Goal: Task Accomplishment & Management: Manage account settings

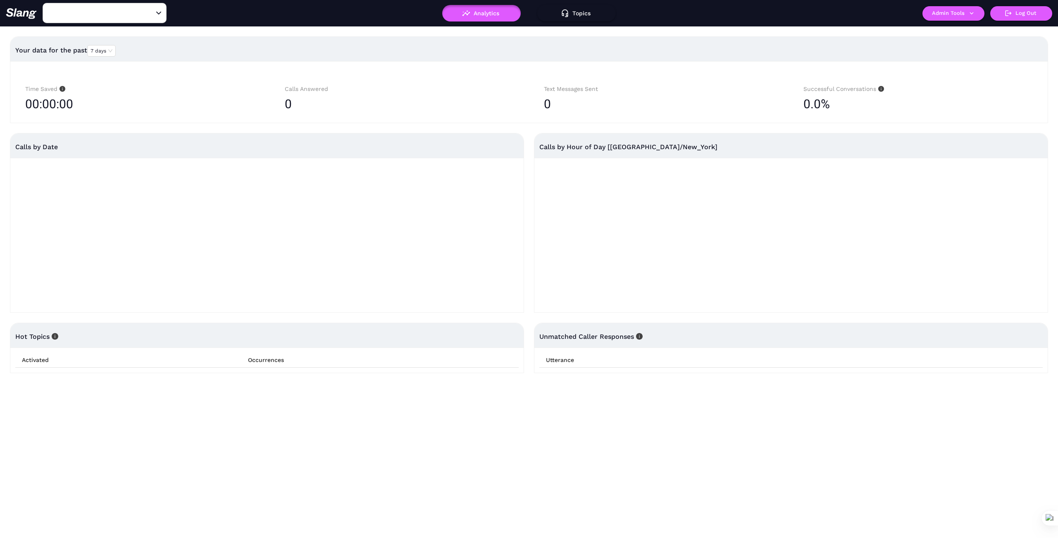
type input "1776"
drag, startPoint x: 79, startPoint y: 5, endPoint x: 71, endPoint y: 19, distance: 16.3
click at [79, 5] on div "1776 ​" at bounding box center [105, 13] width 124 height 20
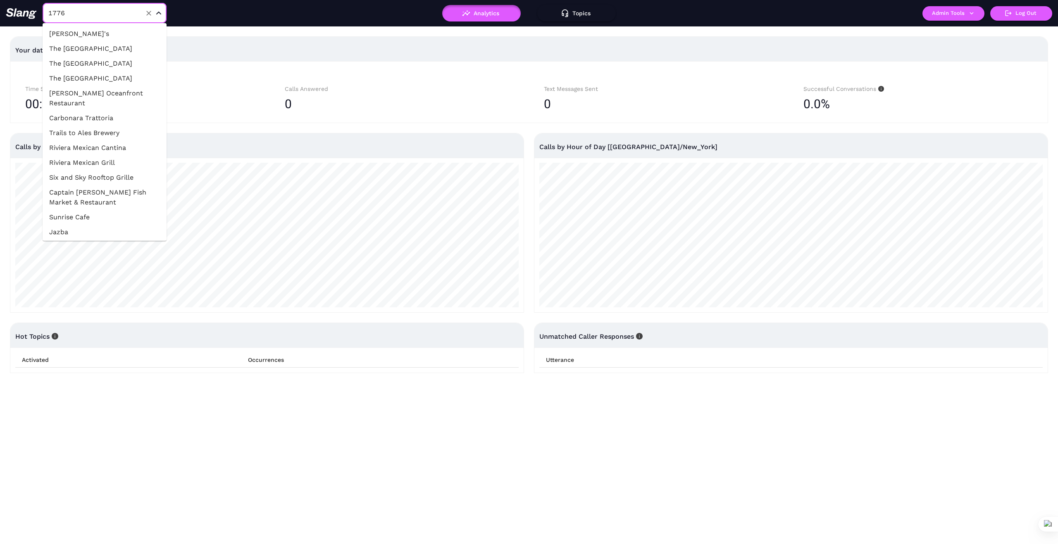
click at [73, 17] on input "1776" at bounding box center [91, 13] width 91 height 13
type input "Aziza"
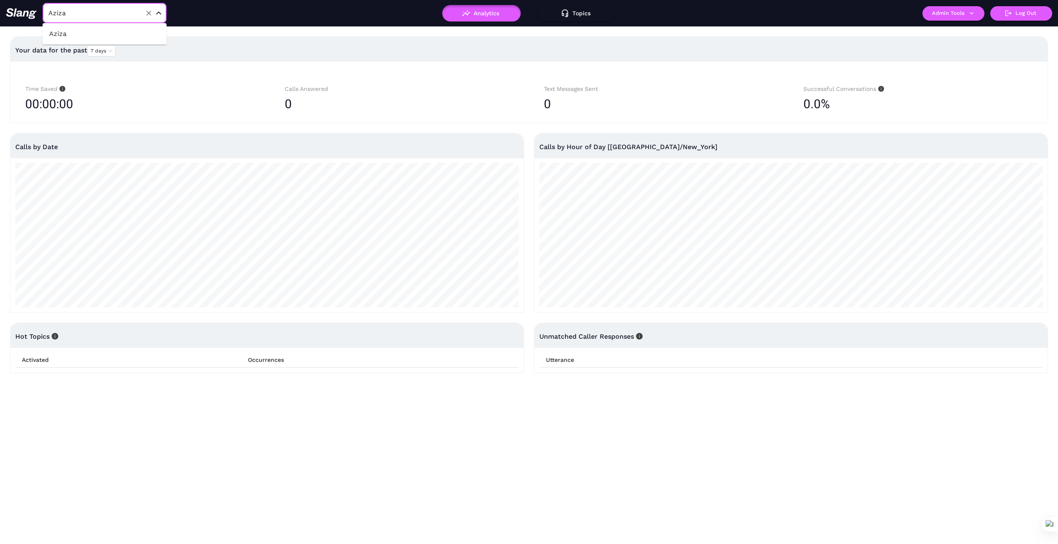
click at [85, 29] on li "Aziza" at bounding box center [105, 33] width 124 height 15
type input "Aziza"
click at [973, 16] on icon "button" at bounding box center [971, 13] width 7 height 7
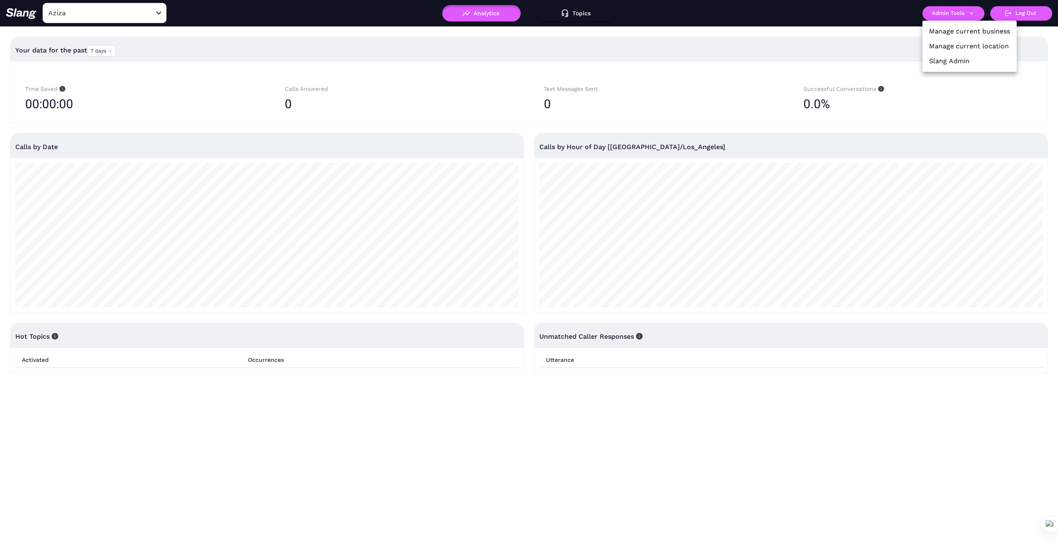
click at [956, 33] on link "Manage current business" at bounding box center [969, 31] width 81 height 10
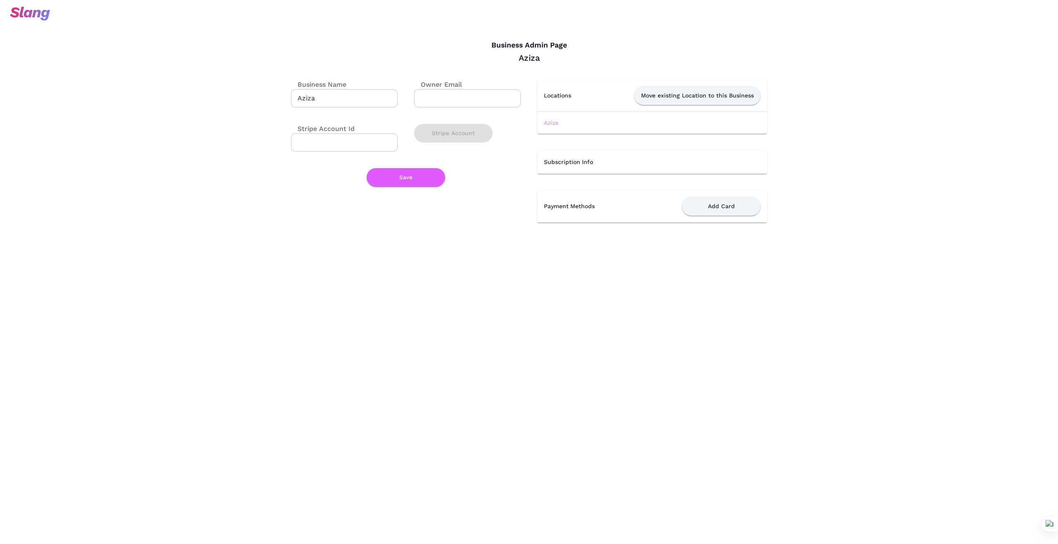
click at [555, 123] on link "Aziza" at bounding box center [551, 122] width 14 height 7
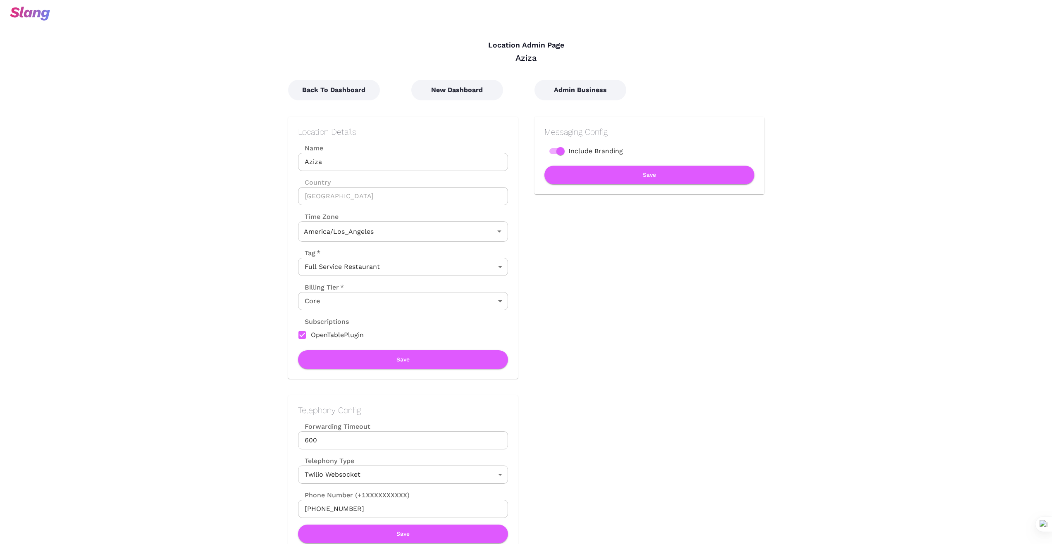
type input "Pacific Time"
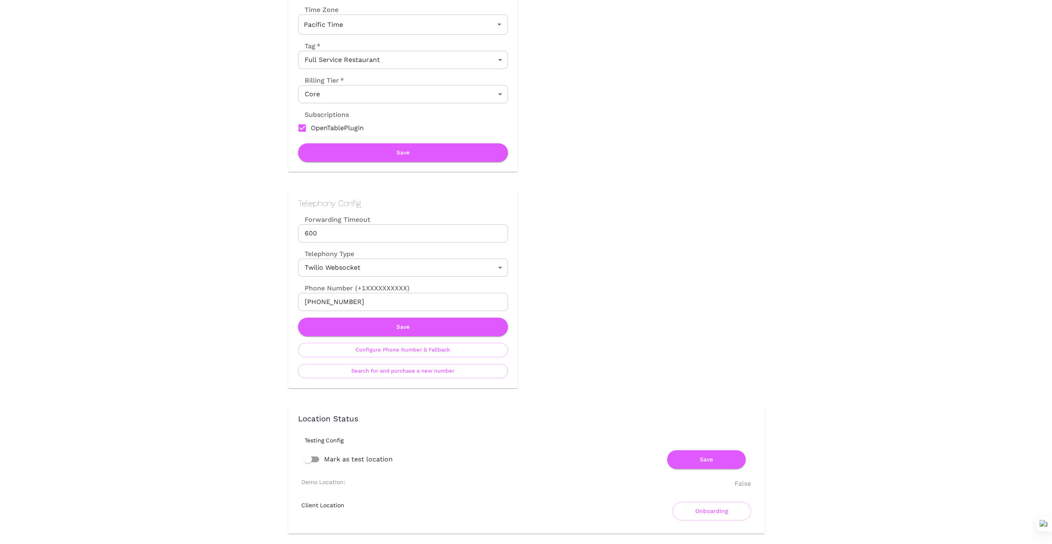
scroll to position [220, 0]
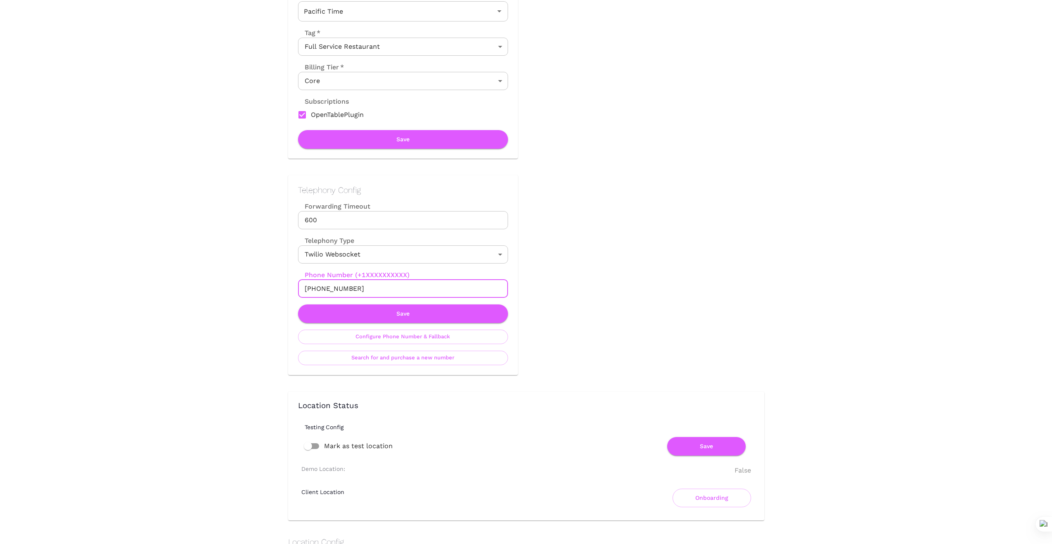
drag, startPoint x: 374, startPoint y: 287, endPoint x: 279, endPoint y: 292, distance: 95.2
click at [279, 292] on div "Telephony Config Forwarding Timeout 600 Forwarding Timeout Telephony Type Twili…" at bounding box center [395, 267] width 246 height 217
drag, startPoint x: 595, startPoint y: 275, endPoint x: 361, endPoint y: 280, distance: 234.4
click at [583, 278] on div "Back To Dashboard New Dashboard Admin Business Location Details Name [PERSON_NA…" at bounding box center [518, 548] width 493 height 1410
drag, startPoint x: 346, startPoint y: 290, endPoint x: 204, endPoint y: 278, distance: 142.2
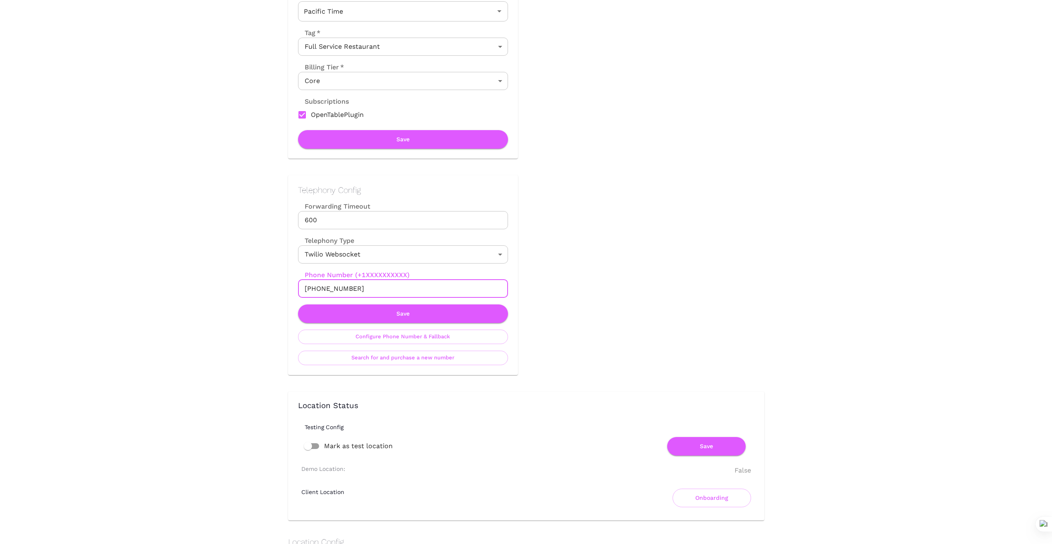
click at [204, 278] on div "Location Admin Page Aziza Back To Dashboard New Dashboard Admin Business Locati…" at bounding box center [526, 525] width 1052 height 1490
click at [420, 314] on button "Save" at bounding box center [403, 314] width 210 height 19
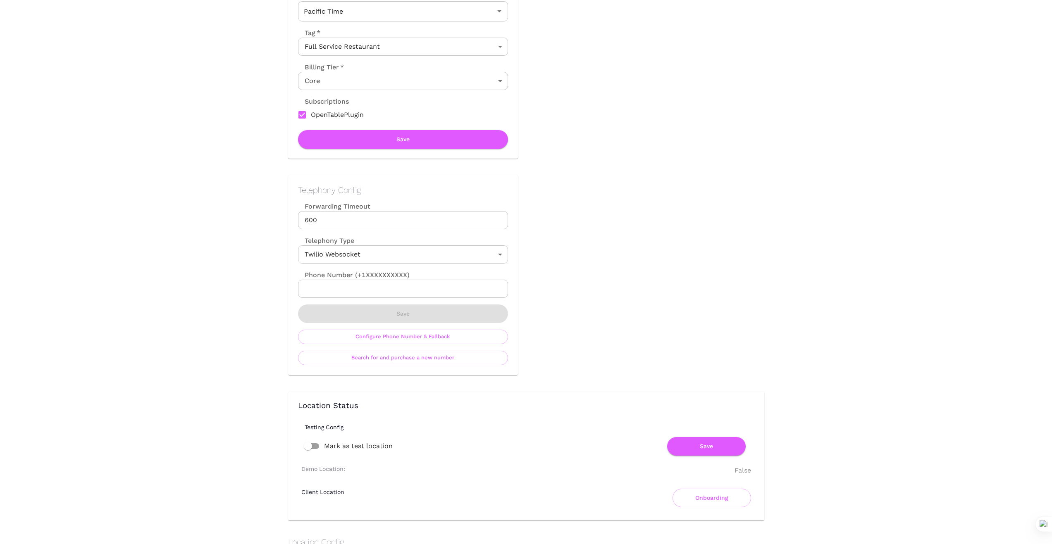
scroll to position [0, 0]
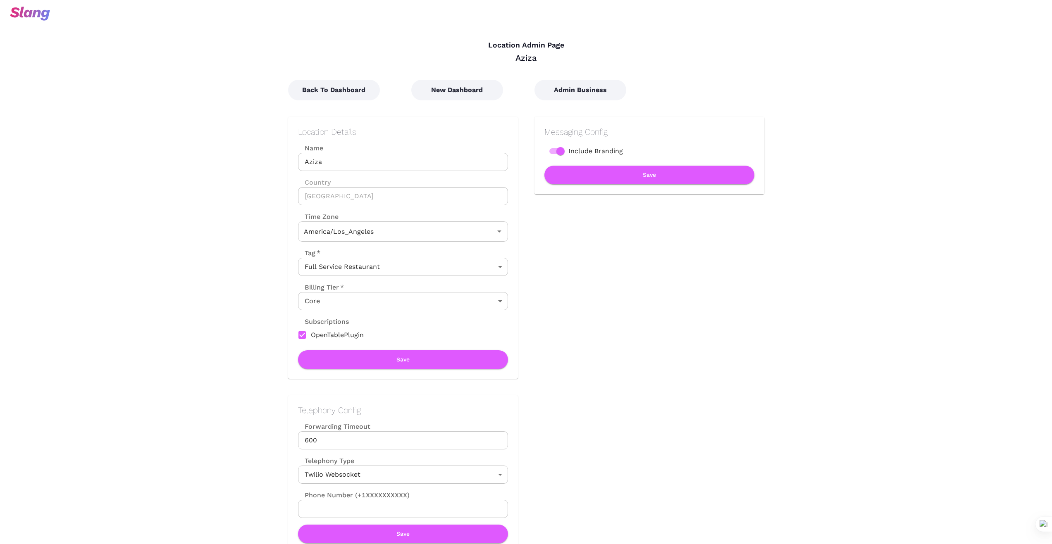
type input "Pacific Time"
click at [467, 93] on button "New Dashboard" at bounding box center [457, 90] width 92 height 21
type input "Pacific Time"
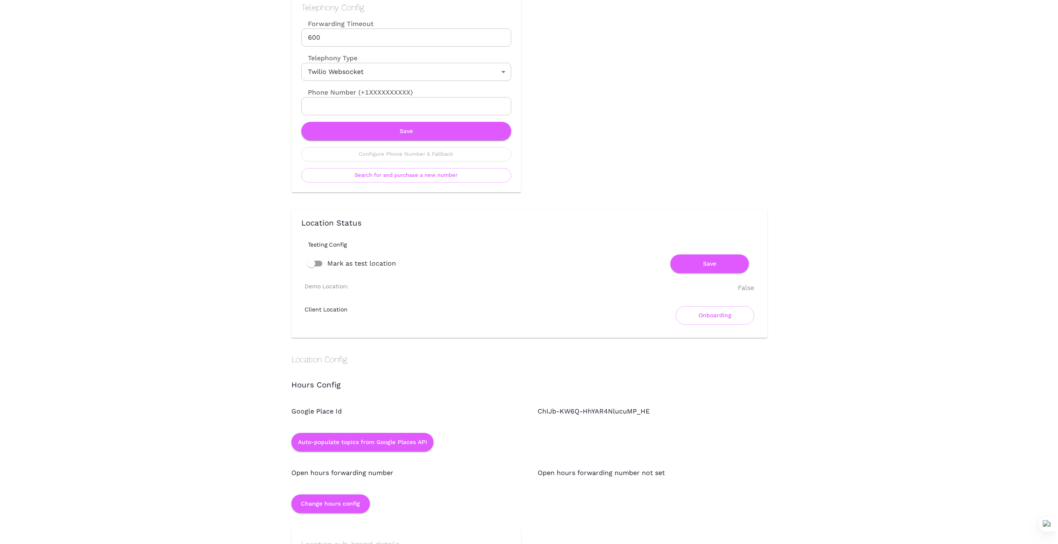
scroll to position [413, 0]
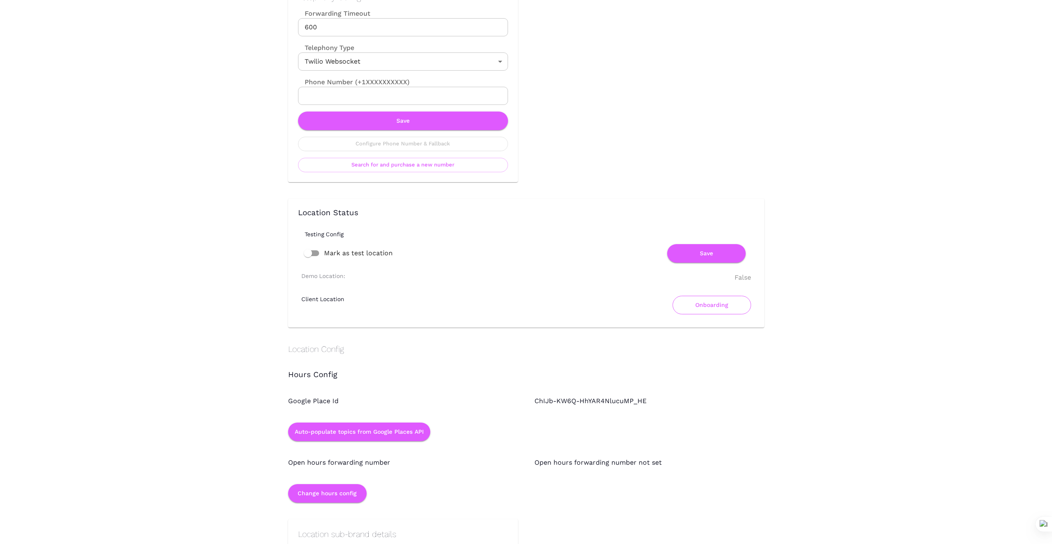
click at [715, 309] on button "Onboarding" at bounding box center [712, 305] width 79 height 19
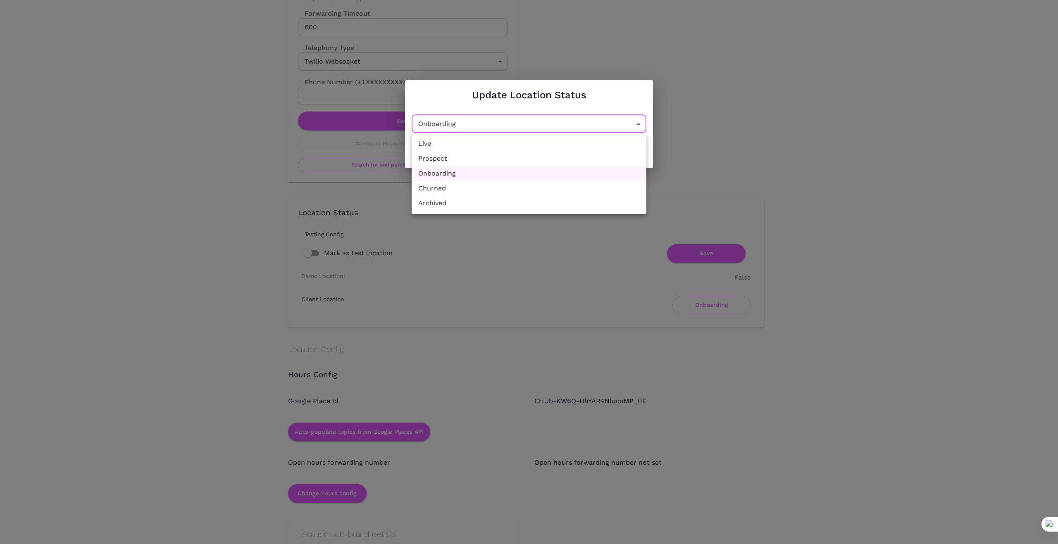
drag, startPoint x: 640, startPoint y: 121, endPoint x: 589, endPoint y: 135, distance: 52.3
click at [510, 185] on li "Churned" at bounding box center [529, 188] width 235 height 15
type input "Churned"
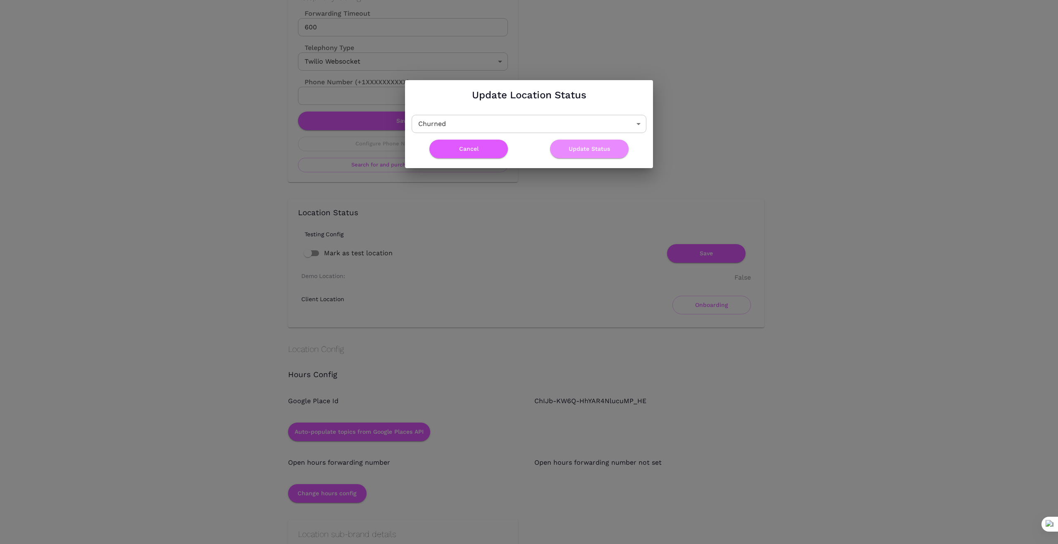
drag, startPoint x: 588, startPoint y: 150, endPoint x: 582, endPoint y: 194, distance: 44.7
click at [587, 151] on button "Update Status" at bounding box center [589, 149] width 79 height 19
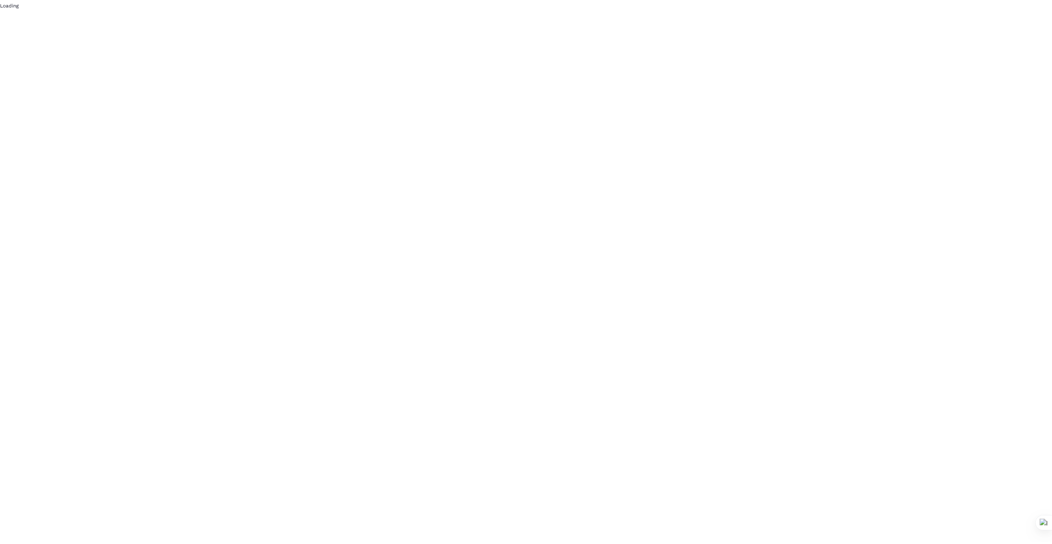
scroll to position [0, 0]
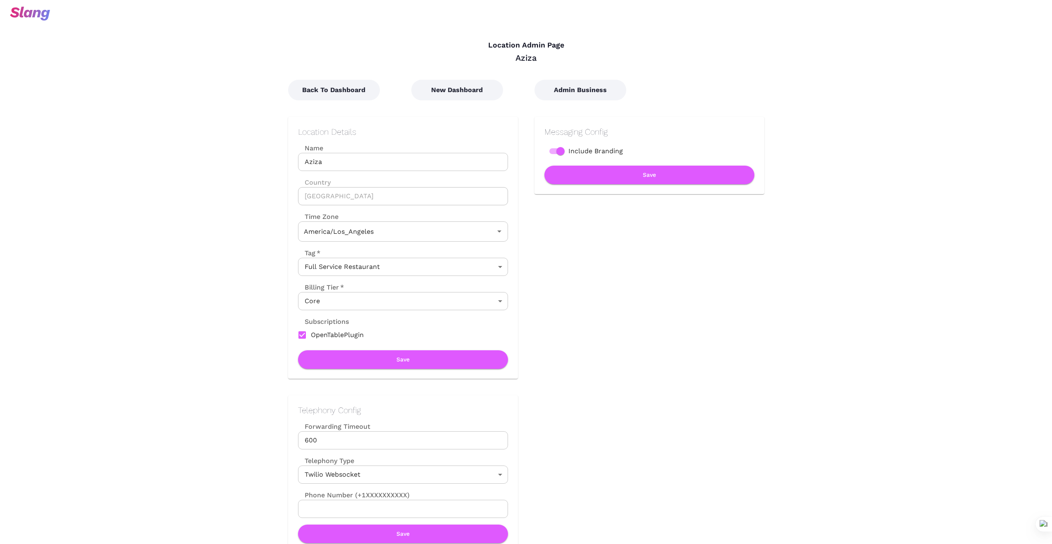
type input "Pacific Time"
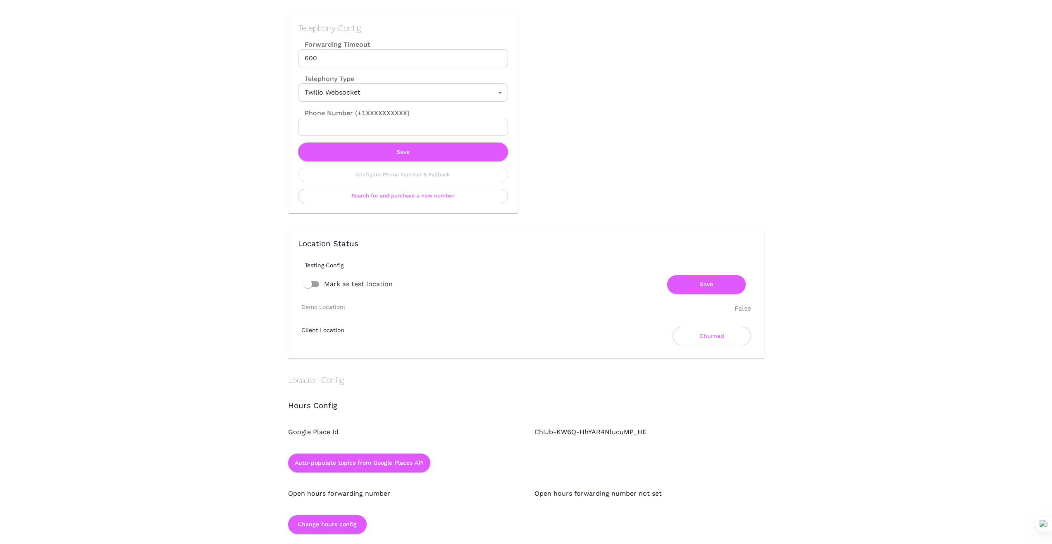
scroll to position [386, 0]
